Goal: Feedback & Contribution: Submit feedback/report problem

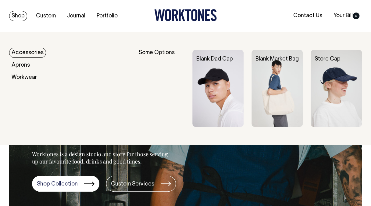
click at [281, 71] on img at bounding box center [277, 88] width 51 height 77
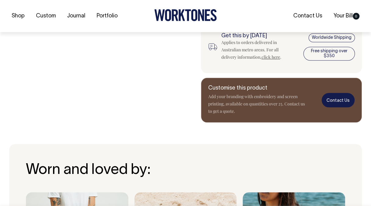
scroll to position [267, 0]
click at [337, 102] on link "Contact Us" at bounding box center [338, 99] width 33 height 14
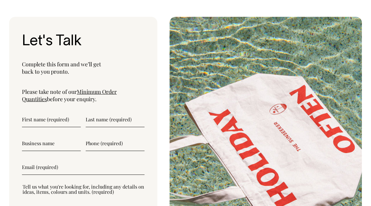
click at [46, 112] on input"] "text" at bounding box center [51, 119] width 59 height 15
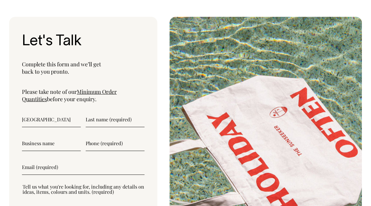
type input"] "India"
type input"] "Jackson"
click at [48, 135] on input"] "text" at bounding box center [51, 142] width 59 height 15
type input"] "HYDE Perth"
type input"] "0466271810"
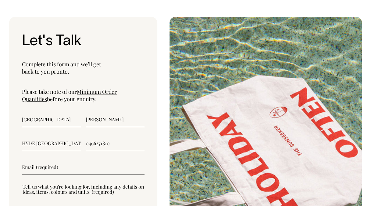
click at [44, 159] on input"] "email" at bounding box center [83, 166] width 123 height 15
type input"] "india.jackson@hydehotels.com"
click at [66, 183] on textarea"] at bounding box center [84, 196] width 124 height 27
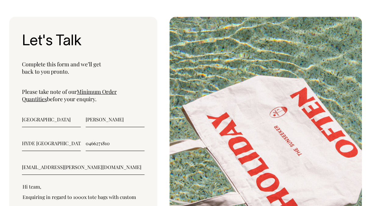
click at [73, 183] on textarea"] "Hi team, Enquiring in regard to 1000x tote bags with custom" at bounding box center [84, 196] width 124 height 27
drag, startPoint x: 95, startPoint y: 185, endPoint x: 6, endPoint y: 188, distance: 88.8
click at [6, 188] on div "Let's Talk Complete this form and we’ll get back to you pronto. Please take not…" at bounding box center [185, 147] width 371 height 260
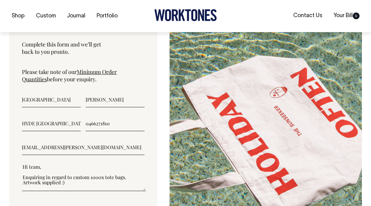
scroll to position [2177, 0]
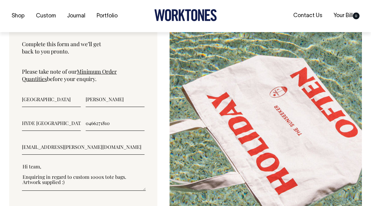
click at [4, 68] on div "Let's Talk Complete this form and we’ll get back to you pronto. Please take not…" at bounding box center [185, 127] width 371 height 260
drag, startPoint x: 70, startPoint y: 165, endPoint x: 20, endPoint y: 164, distance: 49.7
click at [20, 164] on div "Let's Talk Complete this form and we’ll get back to you pronto. Please take not…" at bounding box center [83, 127] width 148 height 260
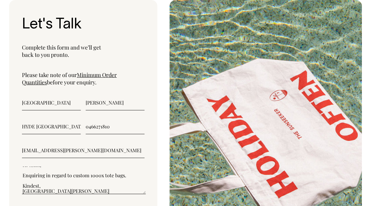
scroll to position [2173, 0]
type textarea"] "Hi team, Enquiring in regard to custom 1000x tote bags. Kindest, India Jackson"
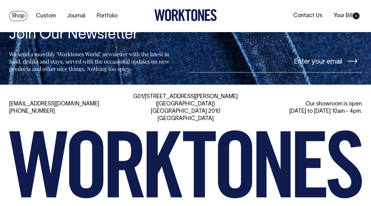
scroll to position [2655, 0]
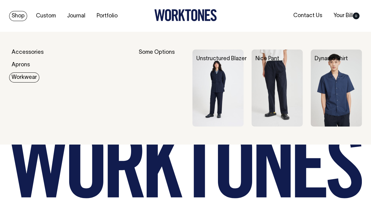
click at [21, 77] on link "Workwear" at bounding box center [24, 77] width 30 height 10
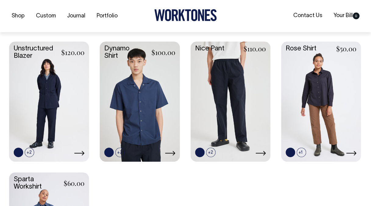
scroll to position [159, 0]
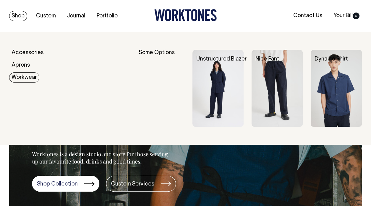
click at [27, 78] on link "Workwear" at bounding box center [24, 77] width 30 height 10
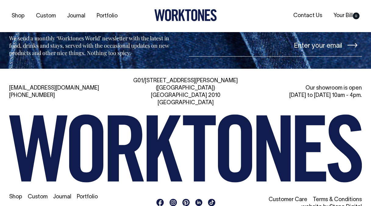
scroll to position [537, 0]
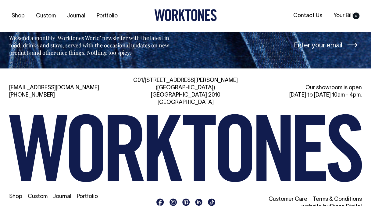
click at [171, 198] on rect at bounding box center [173, 201] width 7 height 7
